Goal: Task Accomplishment & Management: Use online tool/utility

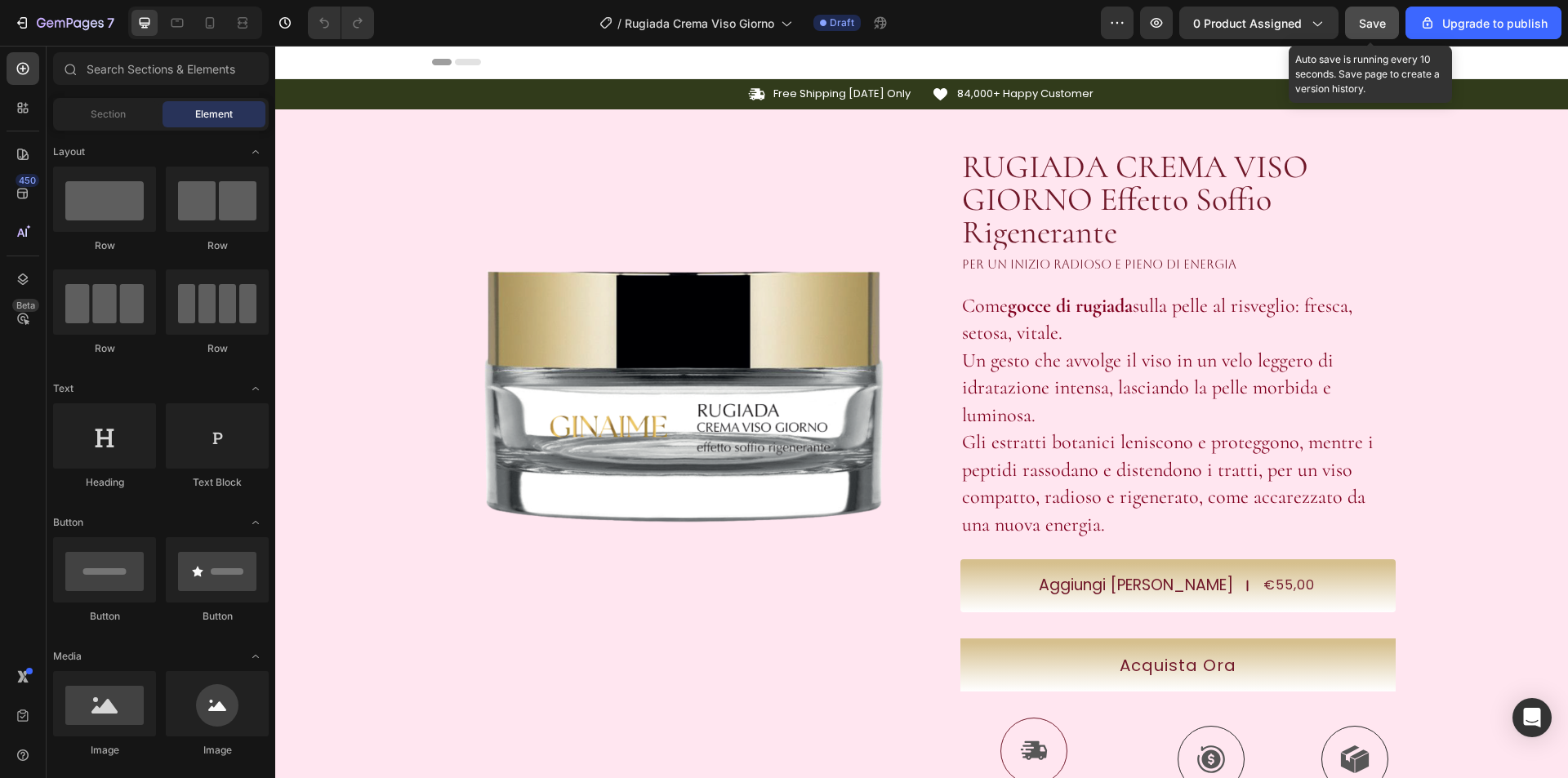
click at [1357, 27] on button "Save" at bounding box center [1372, 23] width 54 height 33
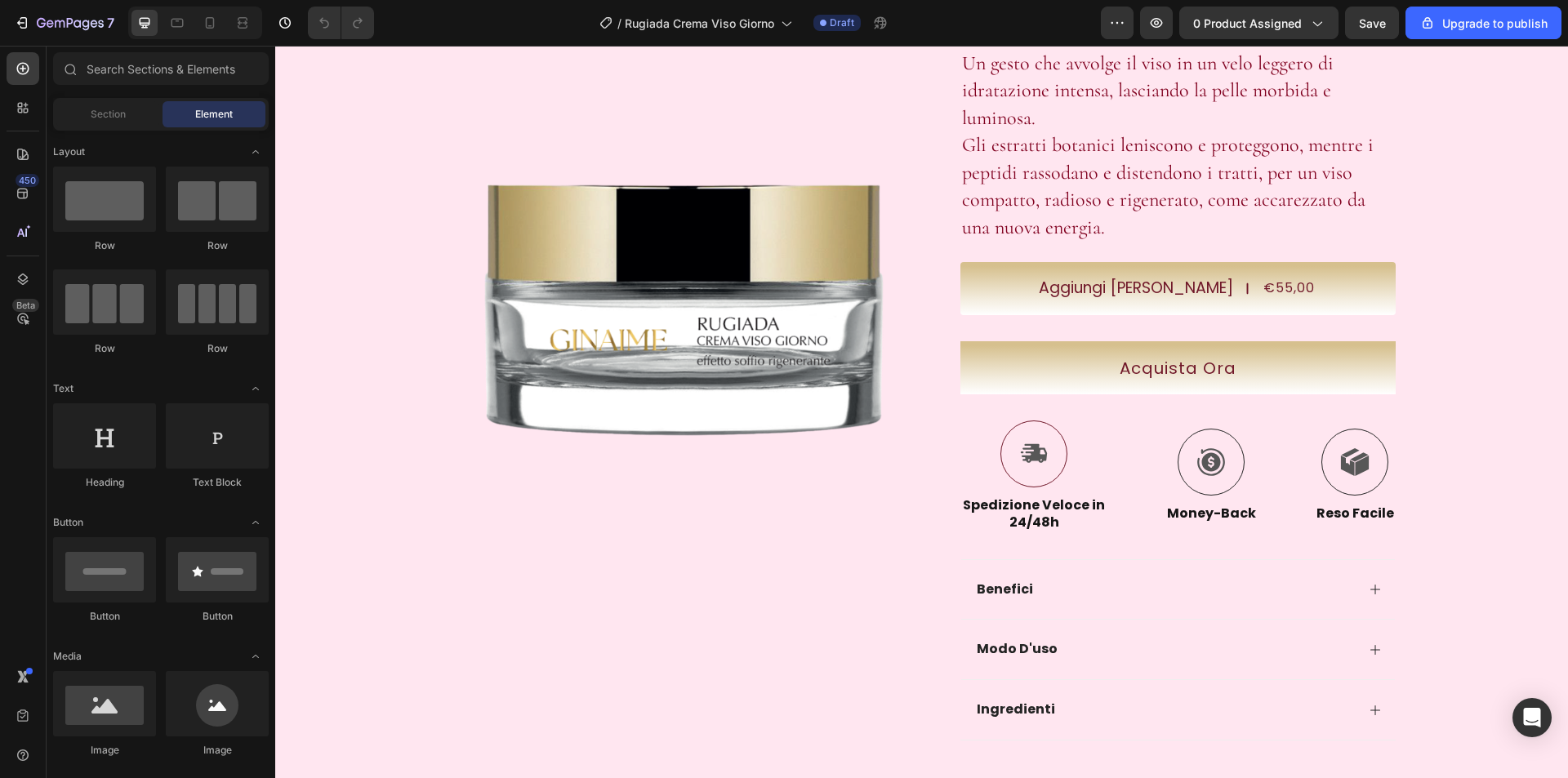
scroll to position [163, 0]
